Goal: Task Accomplishment & Management: Manage account settings

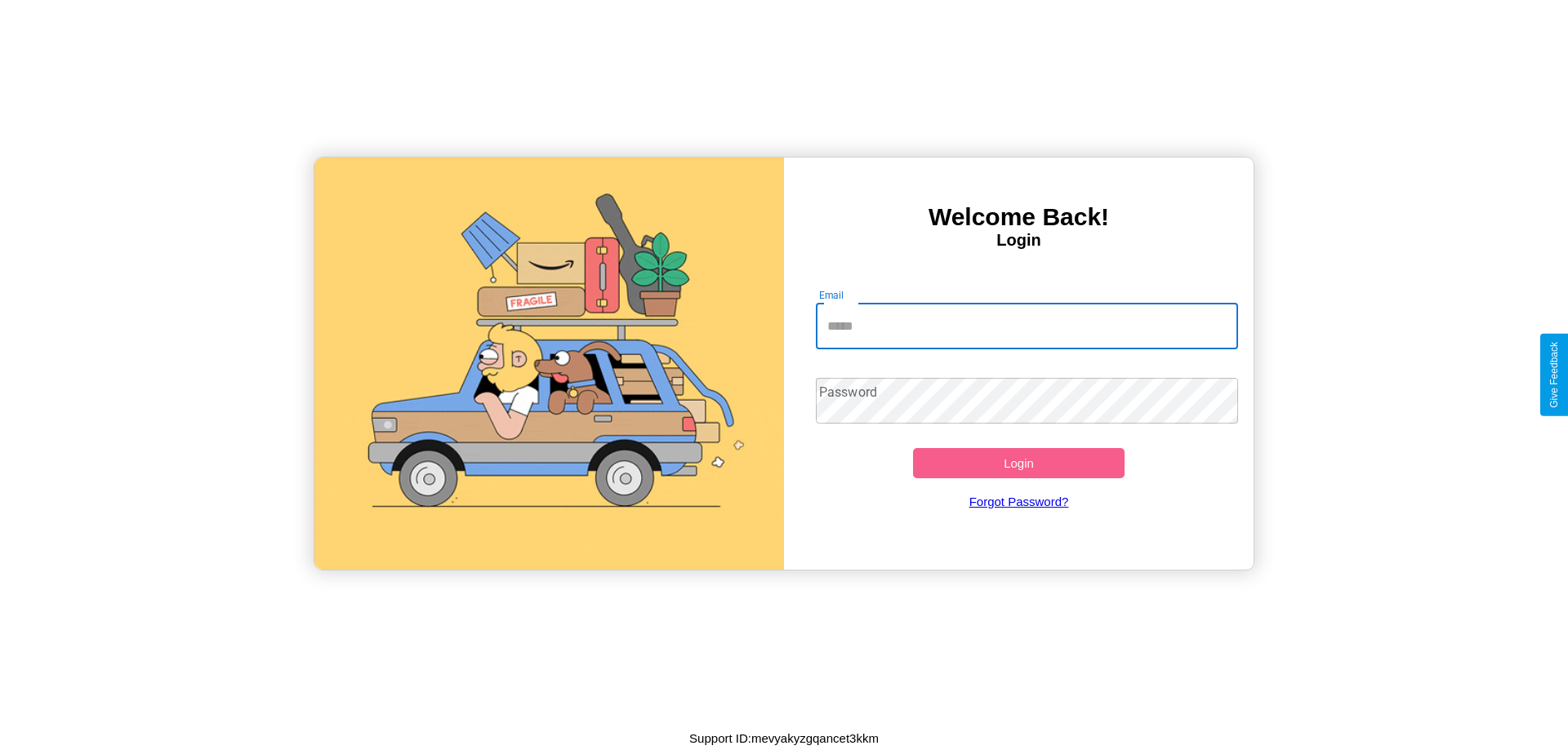
click at [1026, 326] on input "Email" at bounding box center [1027, 326] width 423 height 46
type input "**********"
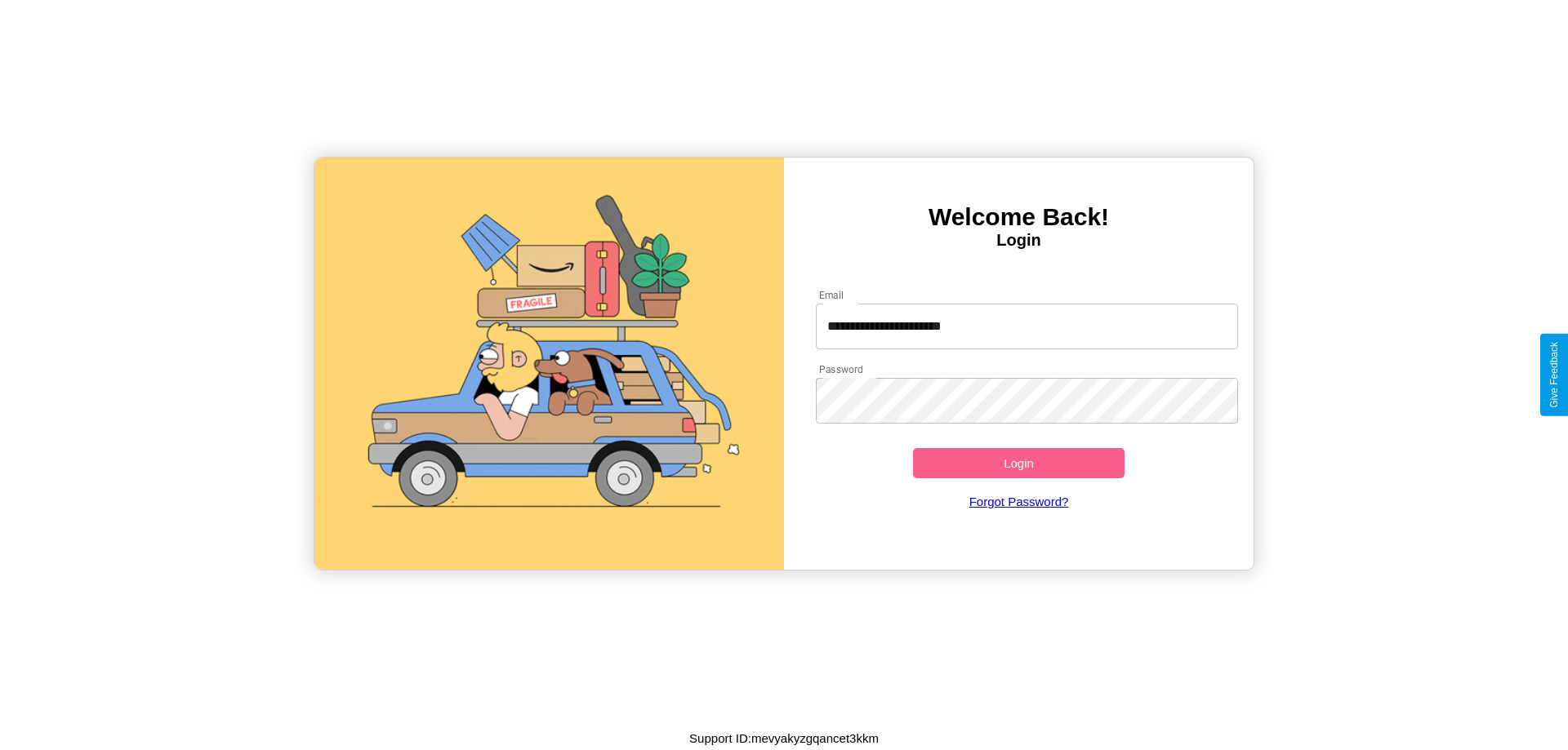
click at [1019, 463] on button "Login" at bounding box center [1019, 463] width 211 height 30
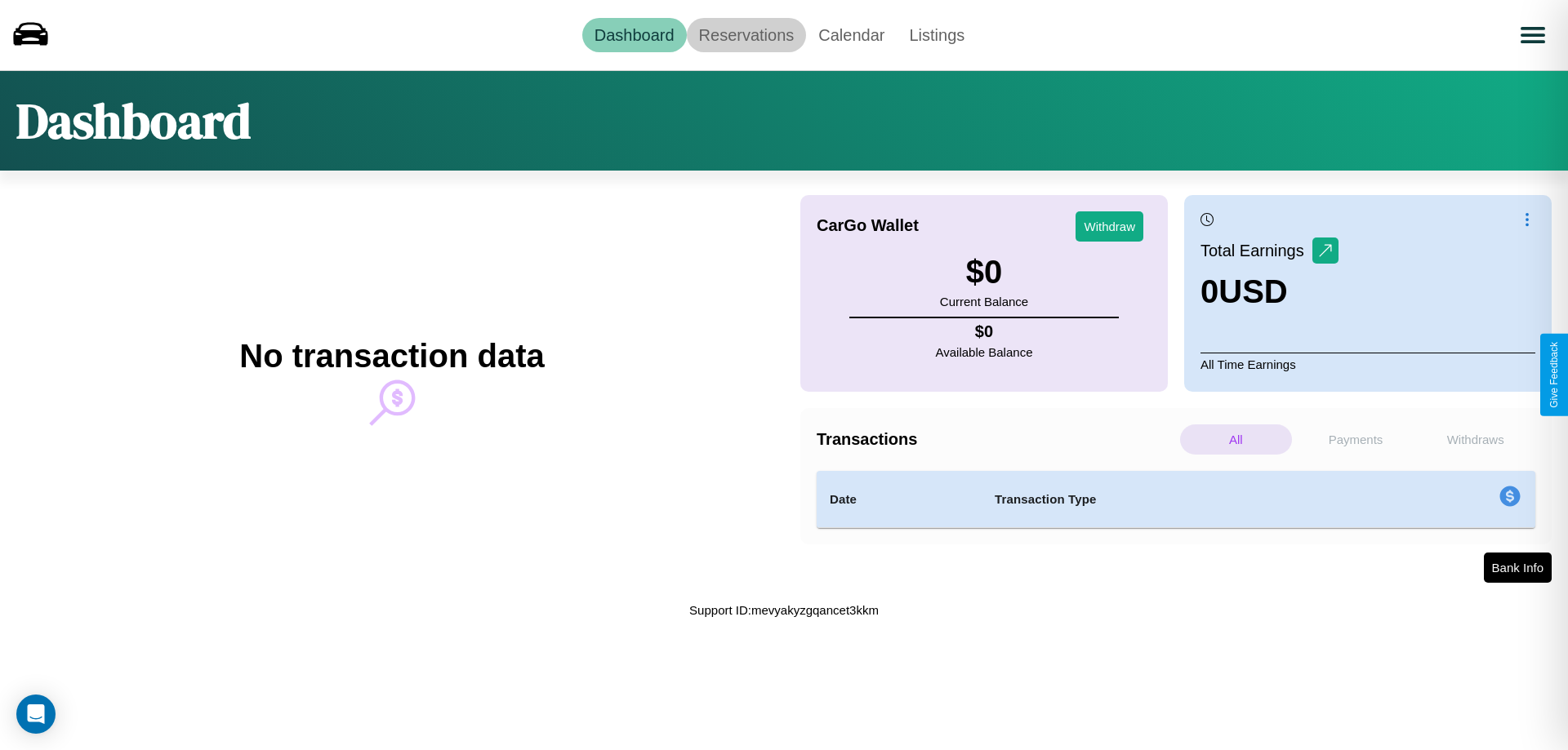
click at [746, 35] on link "Reservations" at bounding box center [747, 35] width 120 height 35
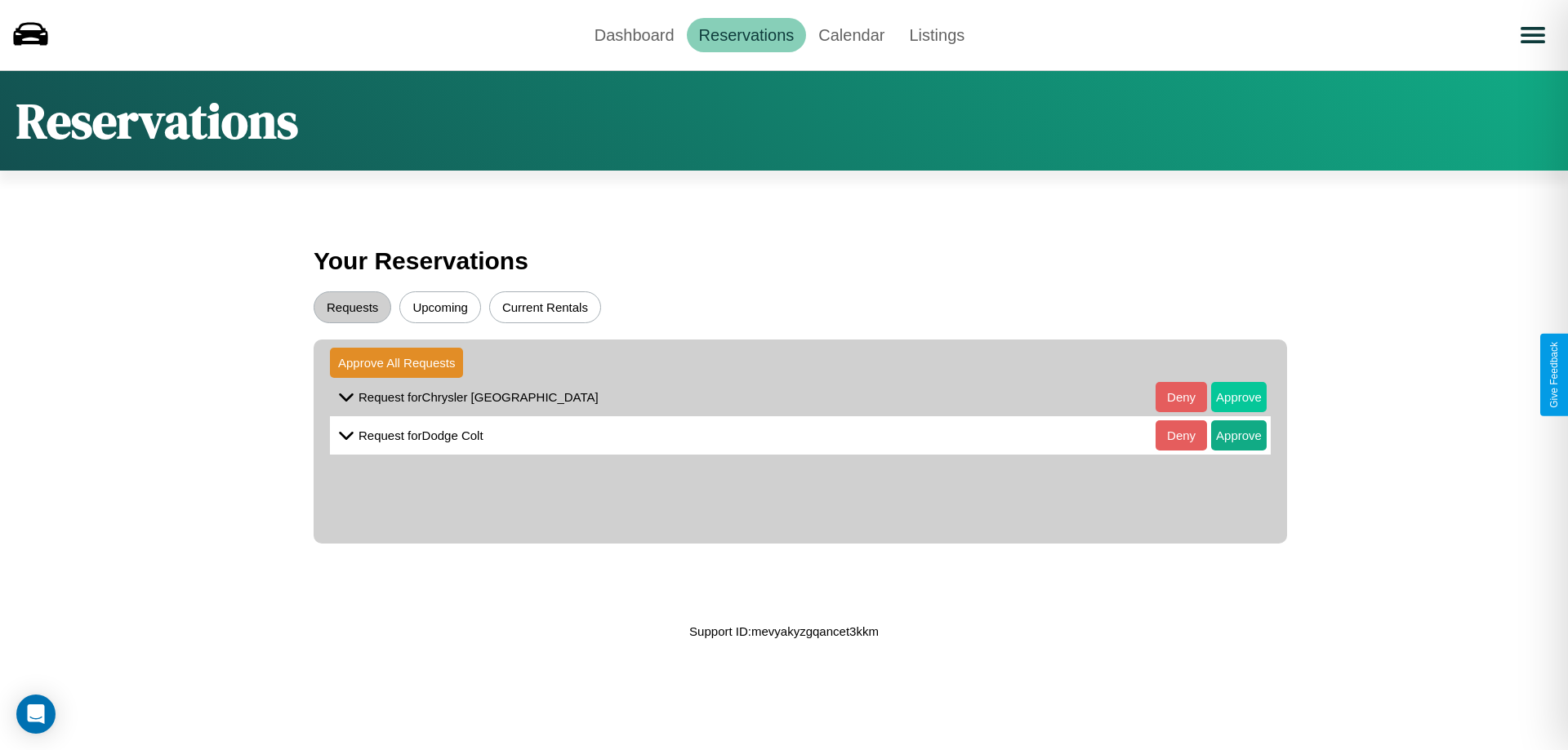
click at [1226, 397] on button "Approve" at bounding box center [1238, 397] width 55 height 30
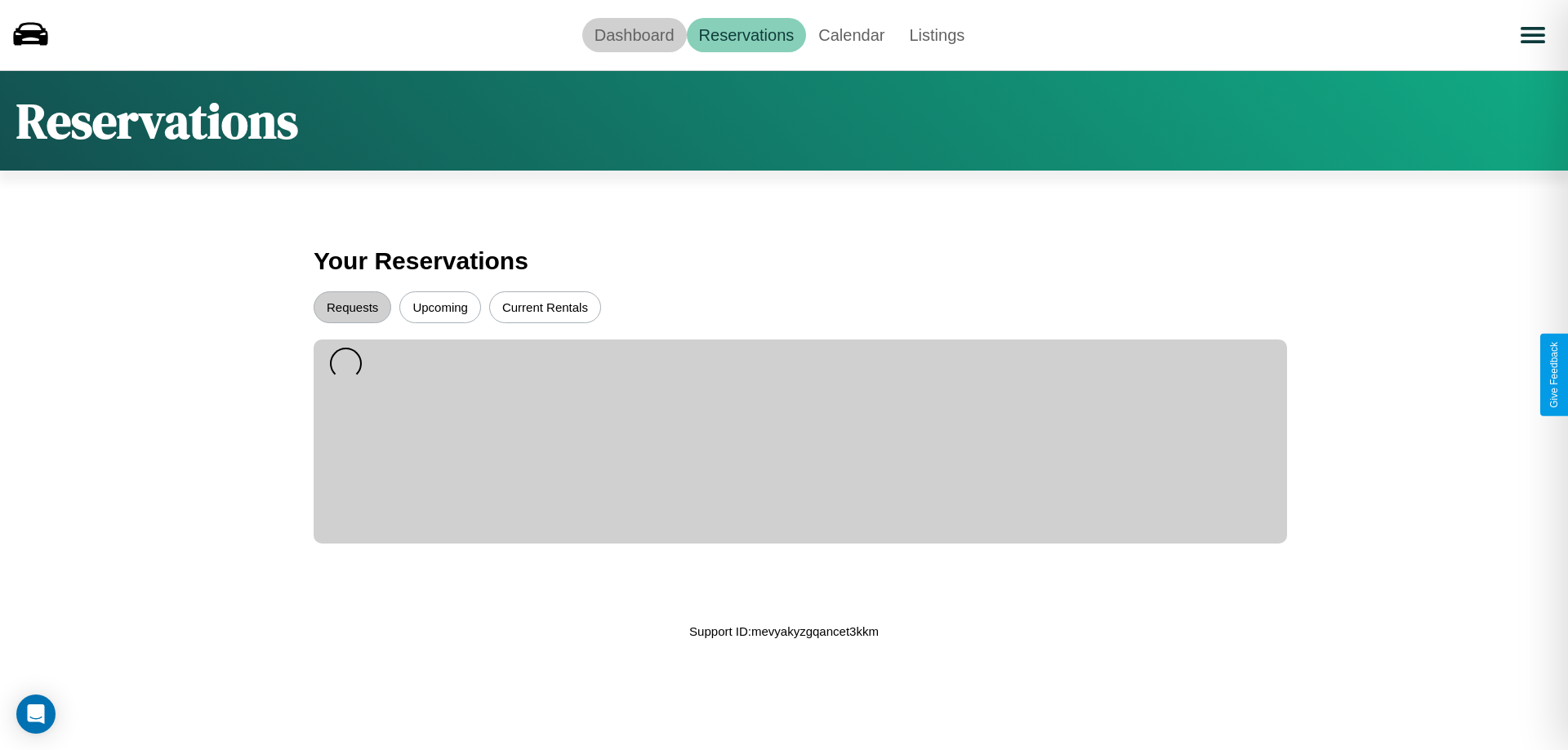
click at [633, 35] on link "Dashboard" at bounding box center [634, 35] width 105 height 35
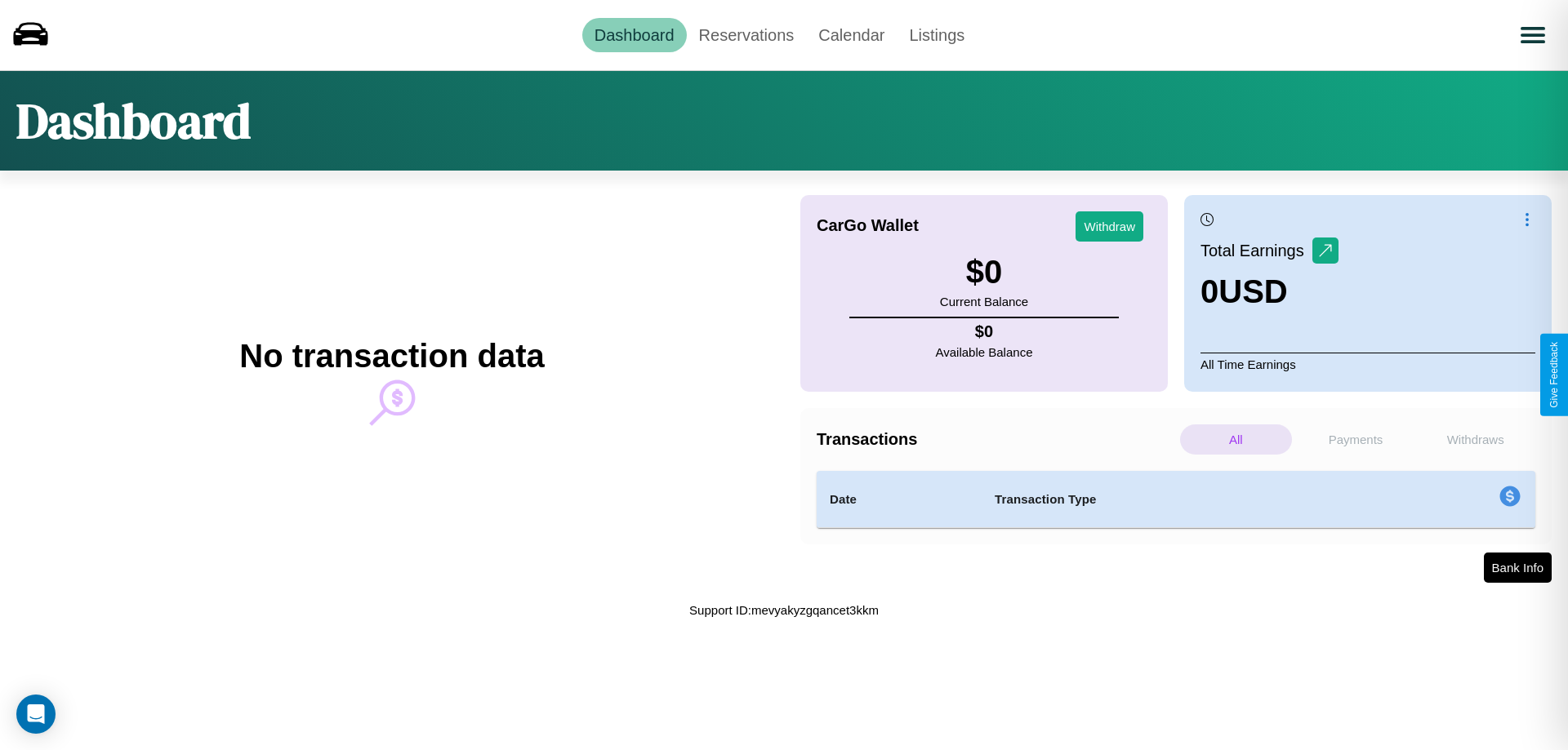
click at [1236, 439] on p "All" at bounding box center [1236, 439] width 112 height 30
click at [1475, 439] on p "Withdraws" at bounding box center [1475, 439] width 112 height 30
click at [1355, 439] on p "Payments" at bounding box center [1355, 439] width 112 height 30
